Goal: Find specific page/section: Find specific page/section

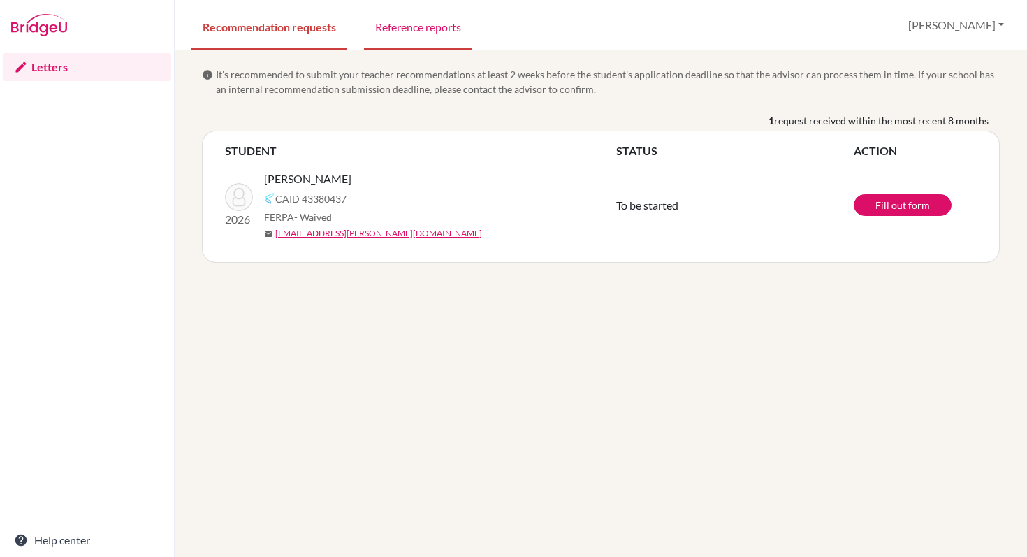
click at [419, 15] on link "Reference reports" at bounding box center [418, 26] width 108 height 48
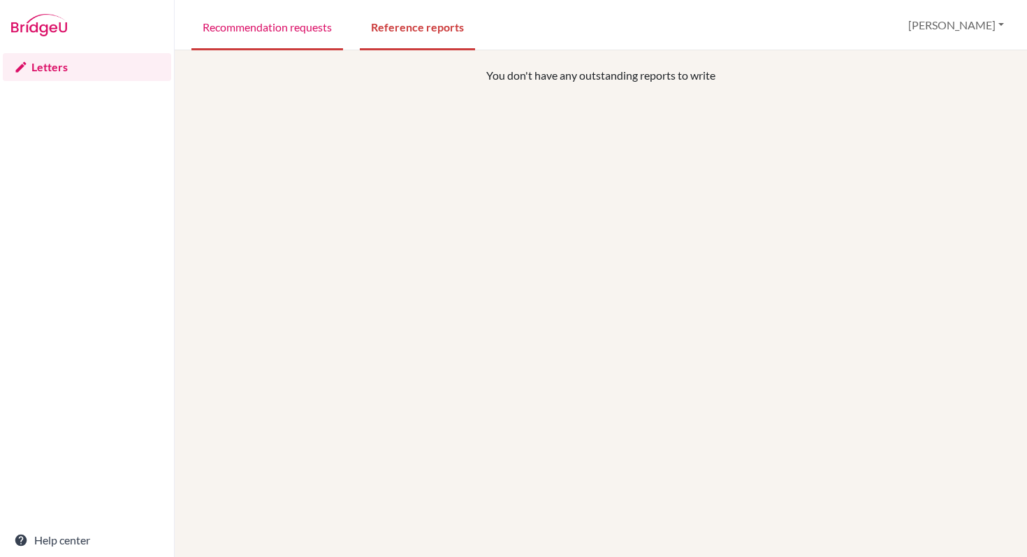
click at [319, 29] on link "Recommendation requests" at bounding box center [267, 26] width 152 height 48
